Goal: Task Accomplishment & Management: Manage account settings

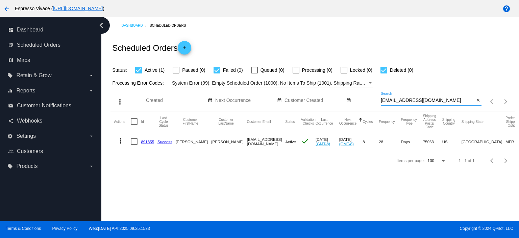
drag, startPoint x: 428, startPoint y: 100, endPoint x: 335, endPoint y: 96, distance: 92.7
click at [335, 96] on div "more_vert Sep Jan Feb Mar [DATE]" at bounding box center [312, 99] width 404 height 24
paste input "jchakmak@legalcorp"
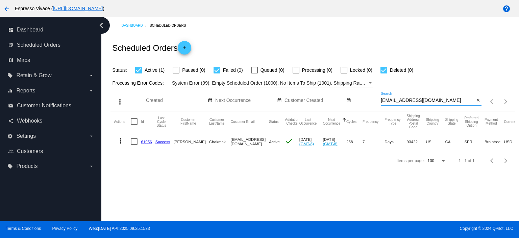
type input "[EMAIL_ADDRESS][DOMAIN_NAME]"
click at [120, 140] on mat-icon "more_vert" at bounding box center [121, 141] width 8 height 8
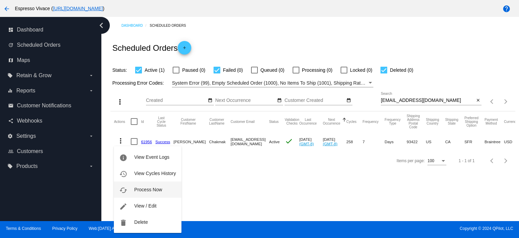
click at [166, 188] on button "cached Process Now" at bounding box center [147, 189] width 67 height 16
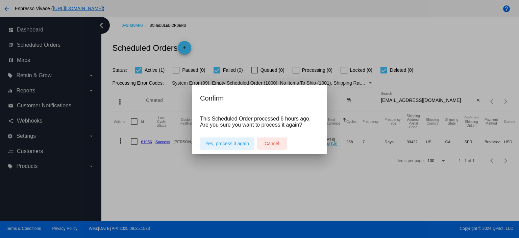
click at [272, 143] on span "Cancel" at bounding box center [272, 143] width 15 height 5
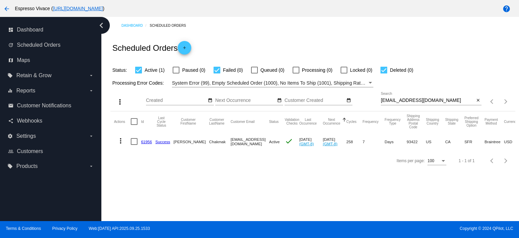
click at [147, 140] on link "61956" at bounding box center [146, 141] width 11 height 4
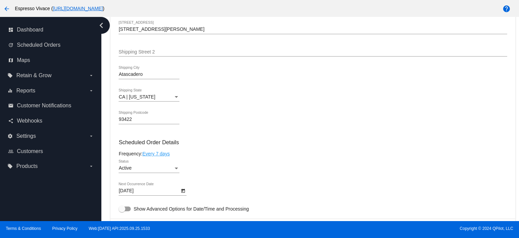
scroll to position [372, 0]
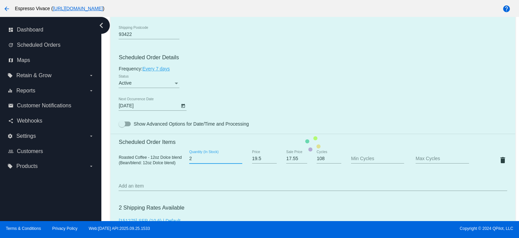
type input "2"
click at [238, 159] on input "2" at bounding box center [215, 158] width 53 height 5
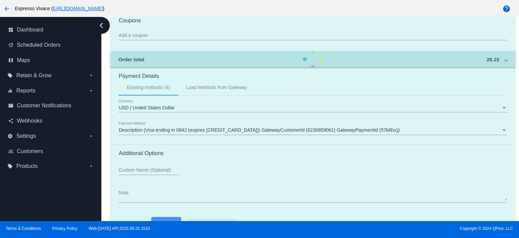
scroll to position [634, 0]
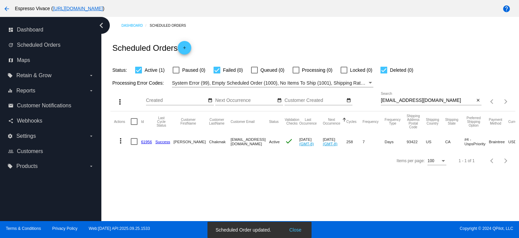
click at [118, 140] on mat-icon "more_vert" at bounding box center [121, 141] width 8 height 8
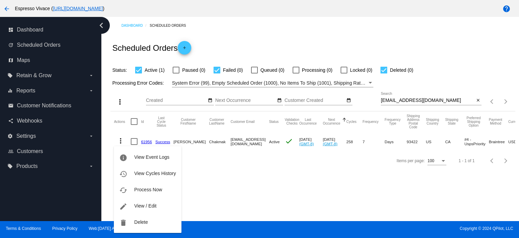
click at [143, 192] on button "cached Process Now" at bounding box center [147, 189] width 67 height 16
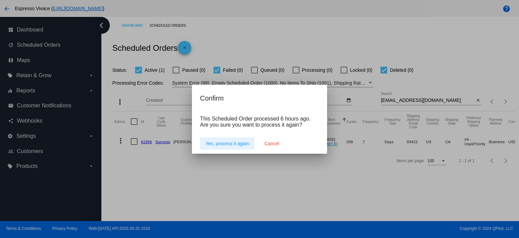
click at [226, 143] on span "Yes, process it again" at bounding box center [227, 143] width 44 height 5
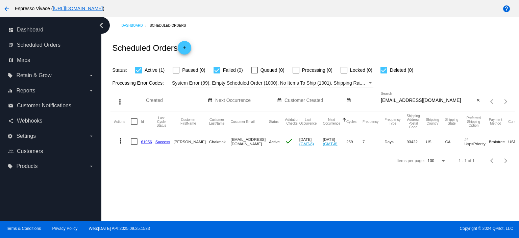
click at [149, 142] on link "61956" at bounding box center [146, 141] width 11 height 4
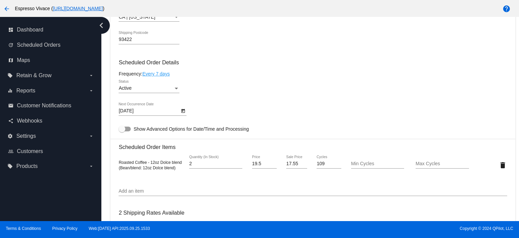
scroll to position [405, 0]
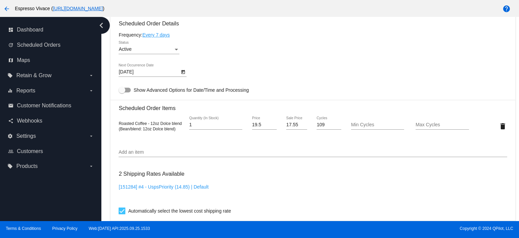
type input "1"
click at [238, 127] on input "1" at bounding box center [215, 124] width 53 height 5
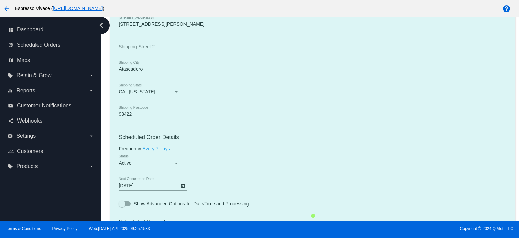
scroll to position [270, 0]
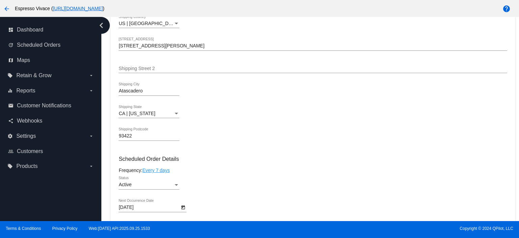
click at [179, 209] on body "arrow_back Espresso Vivace ( [URL][DOMAIN_NAME] ) help dashboard Dashboard upda…" at bounding box center [259, 119] width 519 height 238
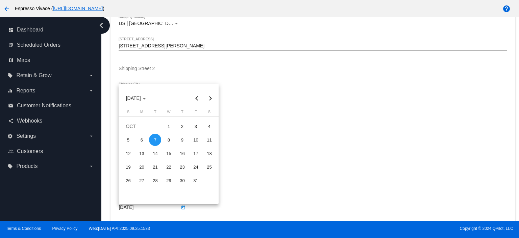
click at [157, 141] on div "7" at bounding box center [155, 139] width 12 height 12
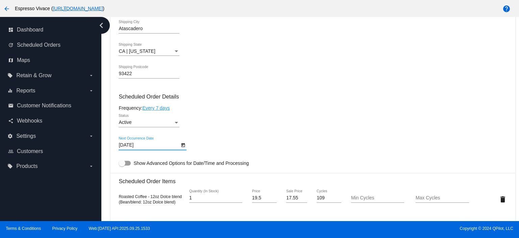
scroll to position [372, 0]
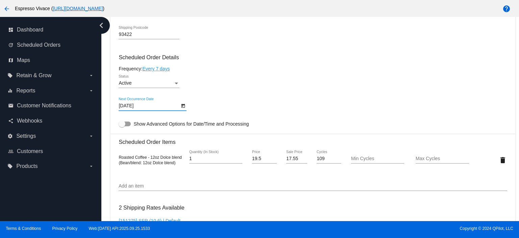
click at [128, 126] on div at bounding box center [125, 123] width 12 height 5
click at [122, 126] on input "Show Advanced Options for Date/Time and Processing" at bounding box center [122, 126] width 0 height 0
checkbox input "true"
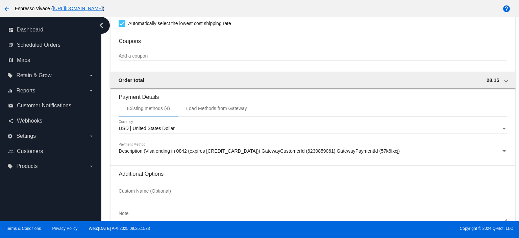
scroll to position [787, 0]
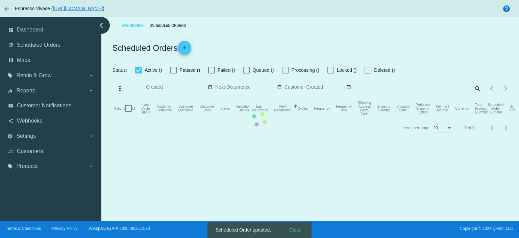
checkbox input "true"
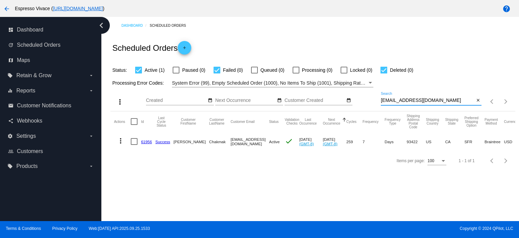
drag, startPoint x: 456, startPoint y: 101, endPoint x: 365, endPoint y: 96, distance: 92.1
click at [365, 96] on div "more_vert Sep Jan Feb Mar [DATE]" at bounding box center [312, 99] width 404 height 24
paste input "160503"
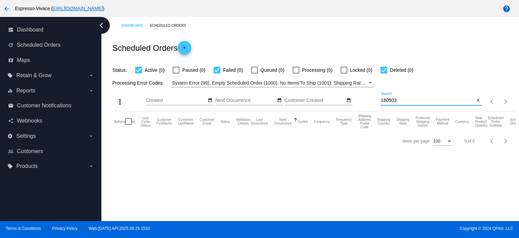
drag, startPoint x: 415, startPoint y: 102, endPoint x: 340, endPoint y: 92, distance: 76.0
click at [341, 92] on div "more_vert Sep Jan Feb Mar Apr 1" at bounding box center [312, 99] width 404 height 24
paste input "shichingchow96@gmail.com"
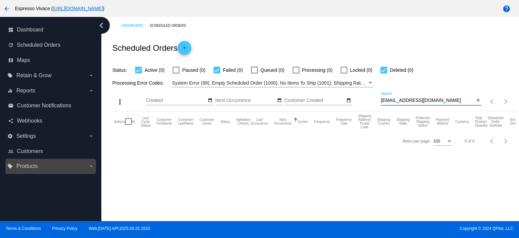
type input "shichingchow96@gmail.com"
